Goal: Information Seeking & Learning: Find specific fact

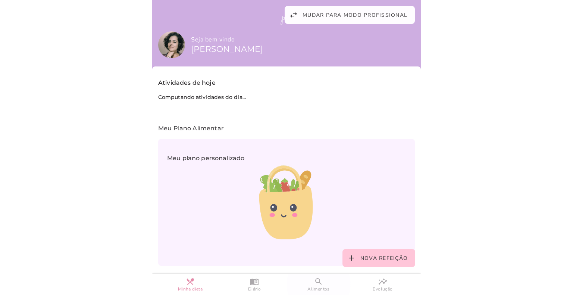
click at [0, 0] on slot "search" at bounding box center [0, 0] width 0 height 0
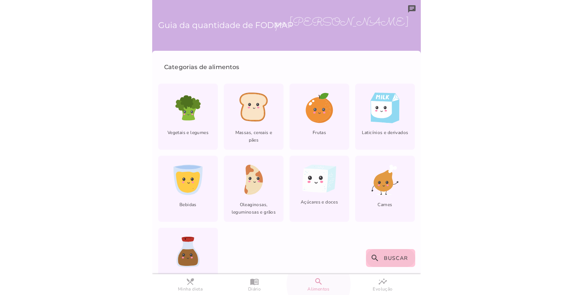
click at [395, 255] on span "Buscar" at bounding box center [396, 258] width 24 height 7
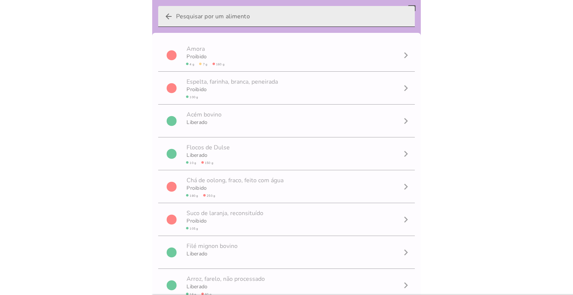
click at [233, 16] on input "arrow_back" at bounding box center [292, 16] width 233 height 21
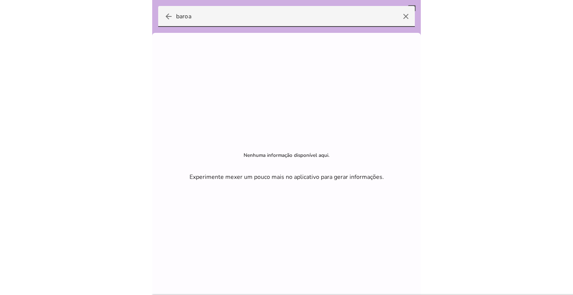
drag, startPoint x: 202, startPoint y: 19, endPoint x: 77, endPoint y: 12, distance: 124.9
click at [80, 13] on body at bounding box center [286, 147] width 573 height 295
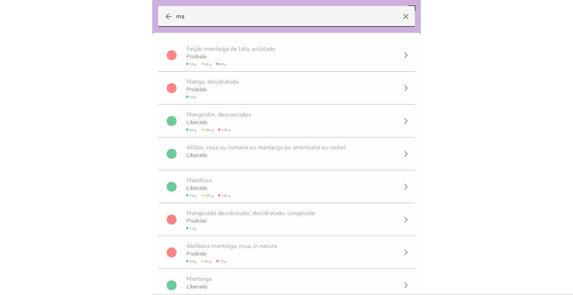
type input "m"
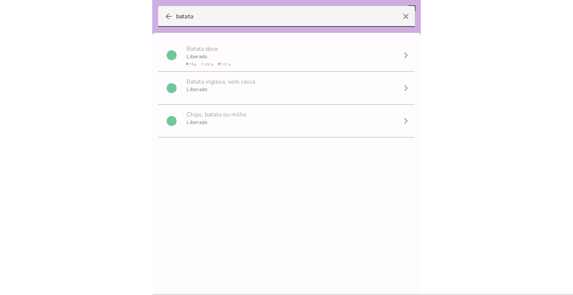
type input "batata"
type mwc-textfield "batata"
